Goal: Task Accomplishment & Management: Complete application form

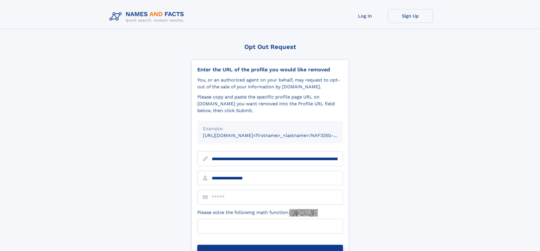
type input "**********"
type input "*"
click at [270, 245] on button "Submit Opt Out Request" at bounding box center [270, 254] width 146 height 18
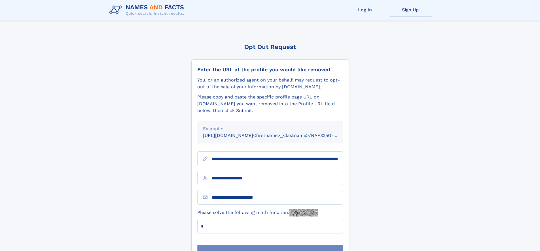
scroll to position [18, 0]
